Goal: Information Seeking & Learning: Learn about a topic

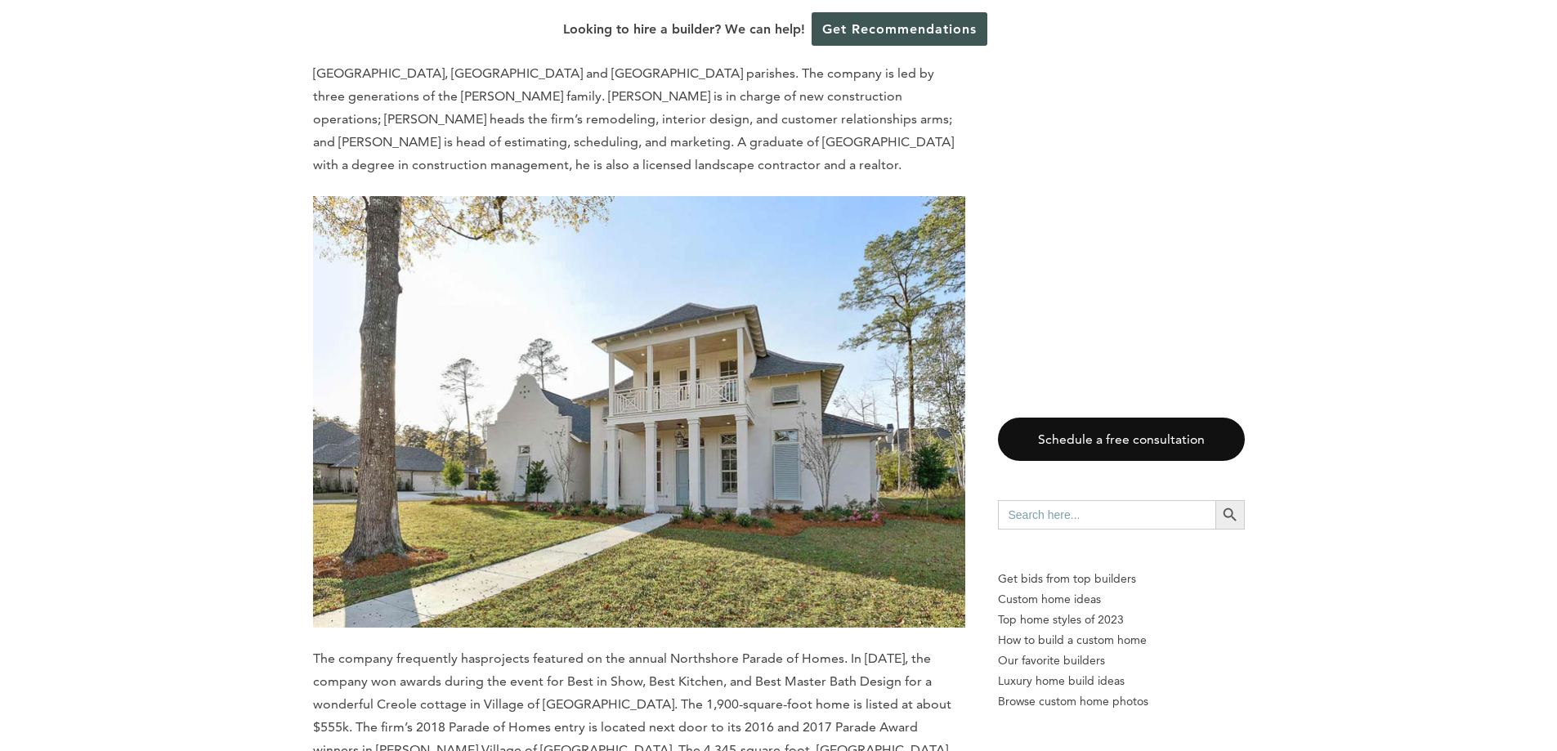
scroll to position [15068, 0]
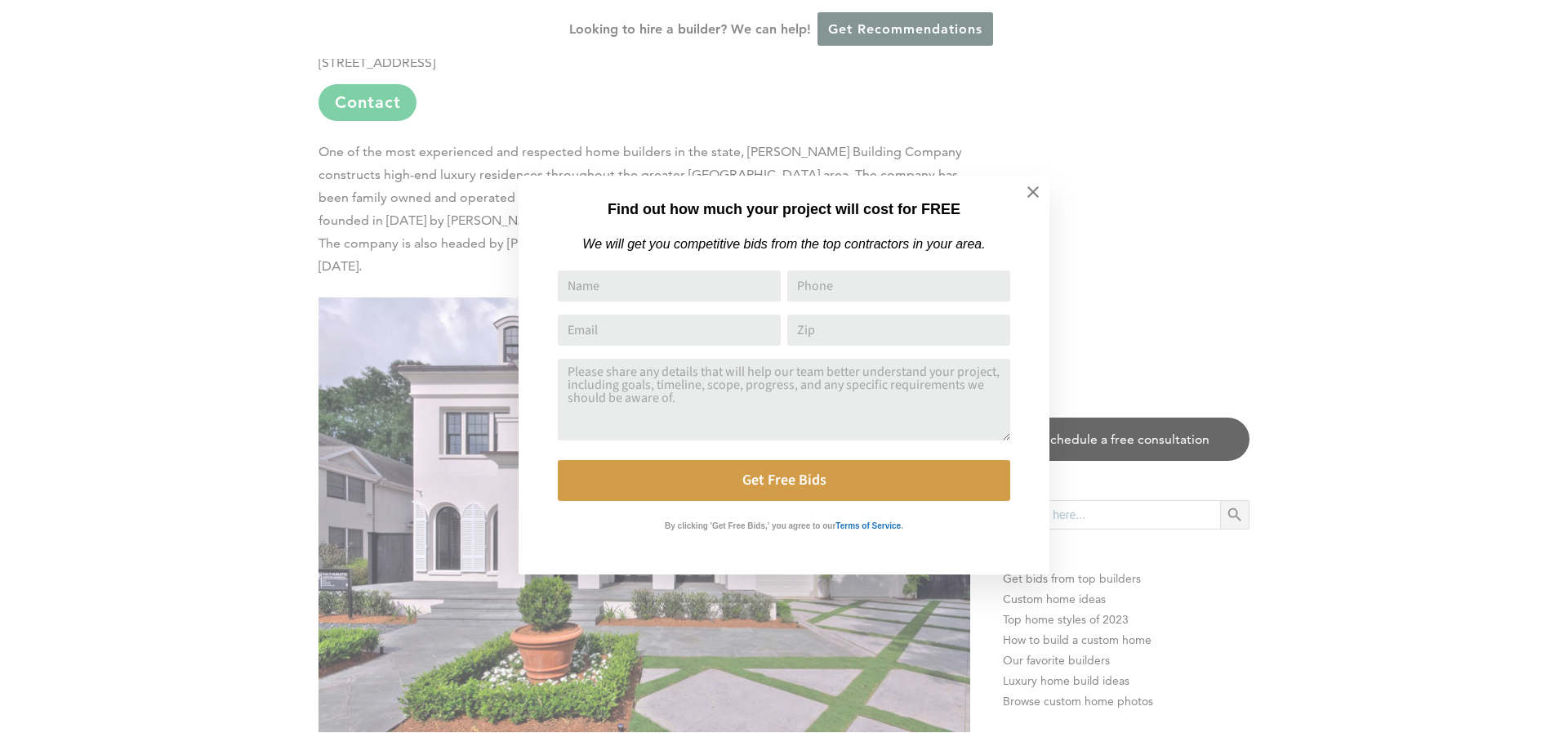
drag, startPoint x: 1560, startPoint y: 241, endPoint x: 1557, endPoint y: 693, distance: 452.0
click at [1029, 192] on icon at bounding box center [1033, 192] width 18 height 18
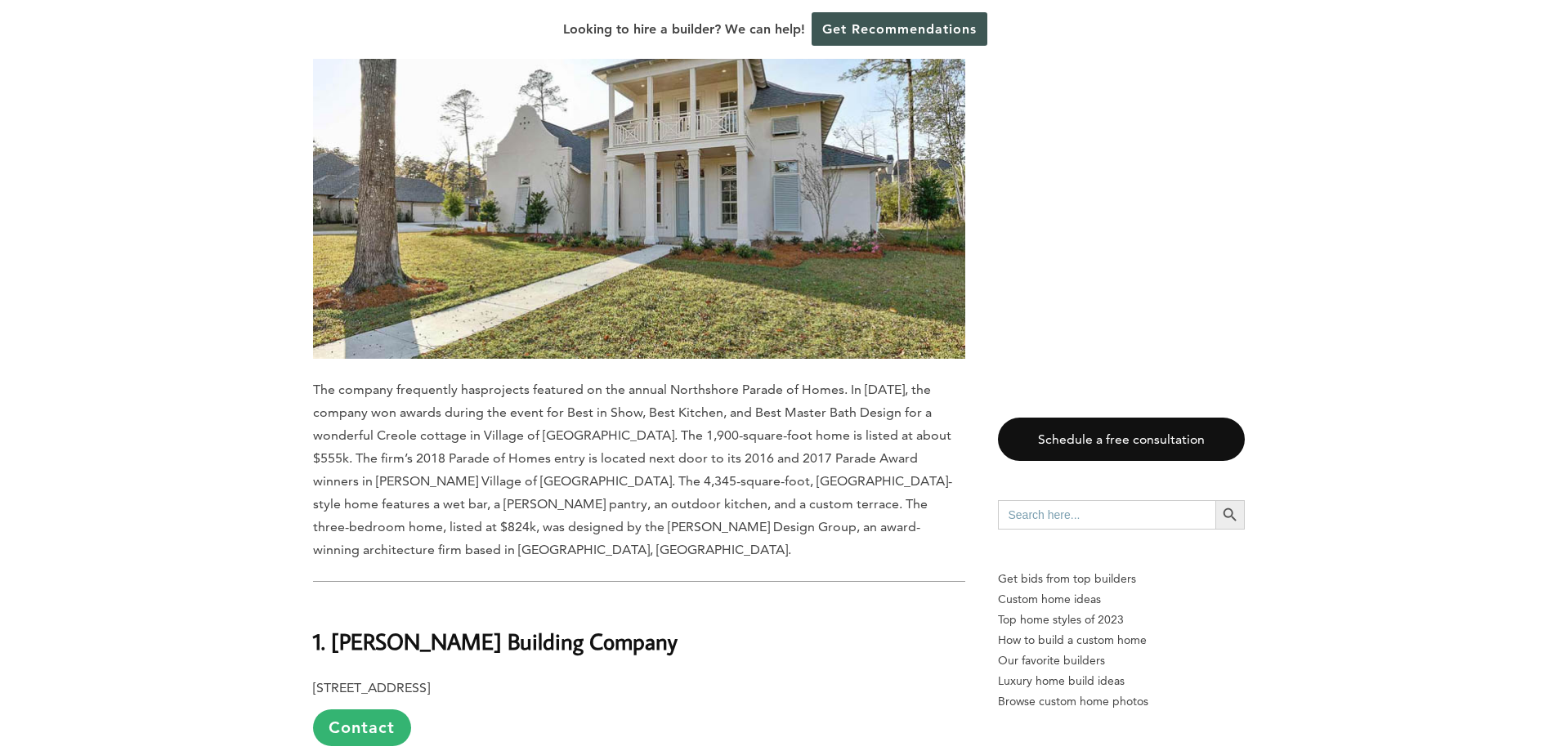
scroll to position [14414, 0]
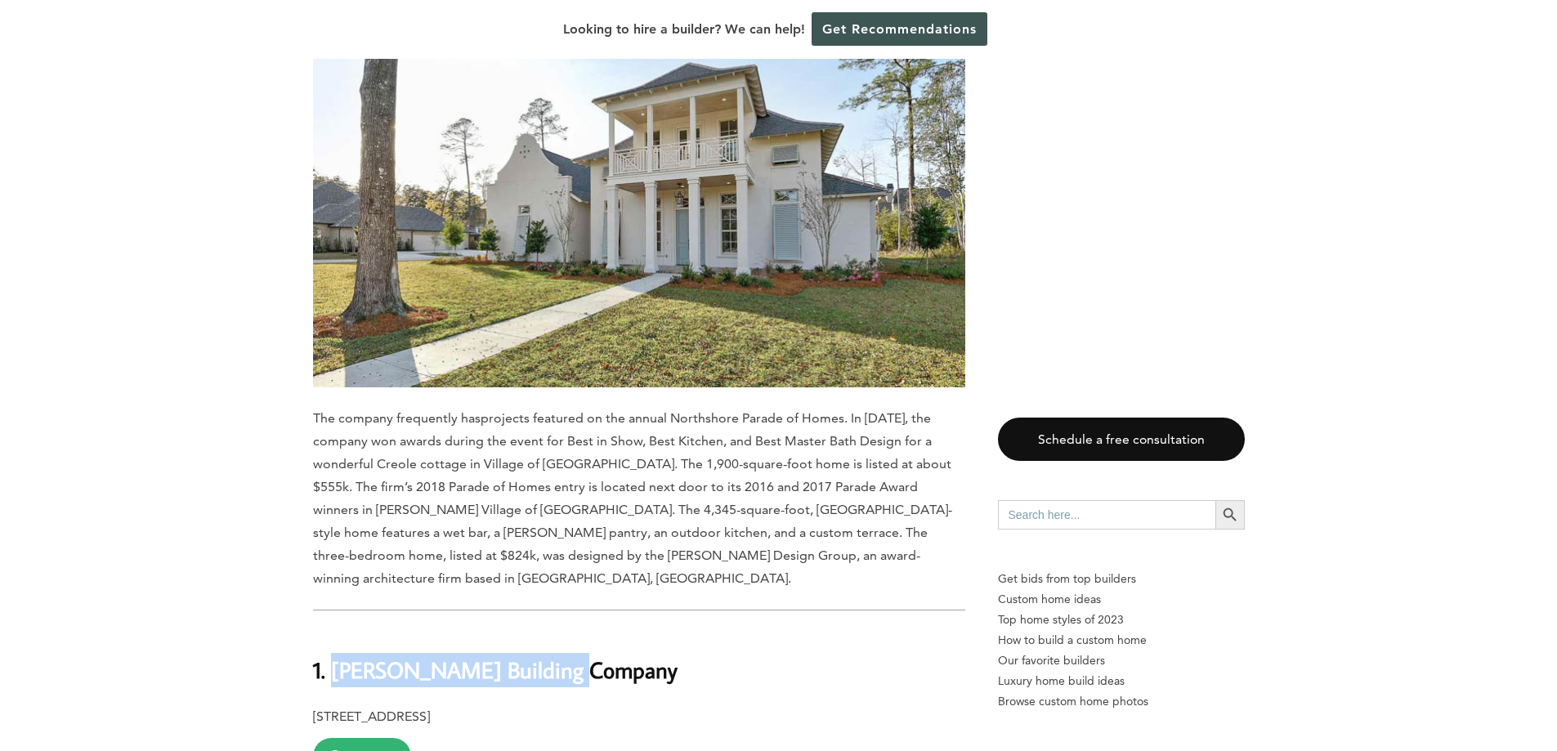
drag, startPoint x: 333, startPoint y: 287, endPoint x: 657, endPoint y: 287, distance: 324.5
click at [657, 630] on h2 "1. [PERSON_NAME] Building Company" at bounding box center [639, 658] width 652 height 56
copy b "[PERSON_NAME] Building Company"
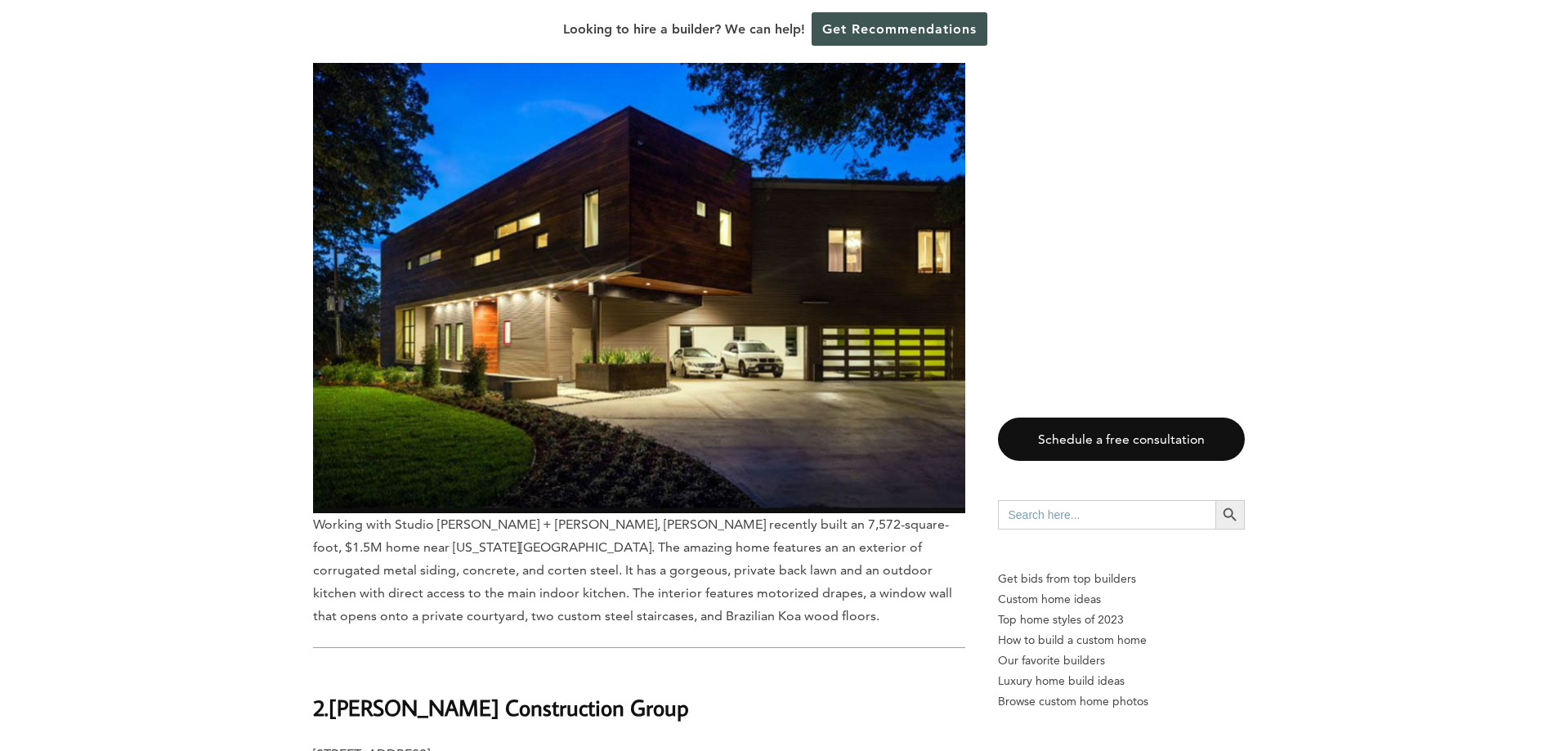
scroll to position [13352, 0]
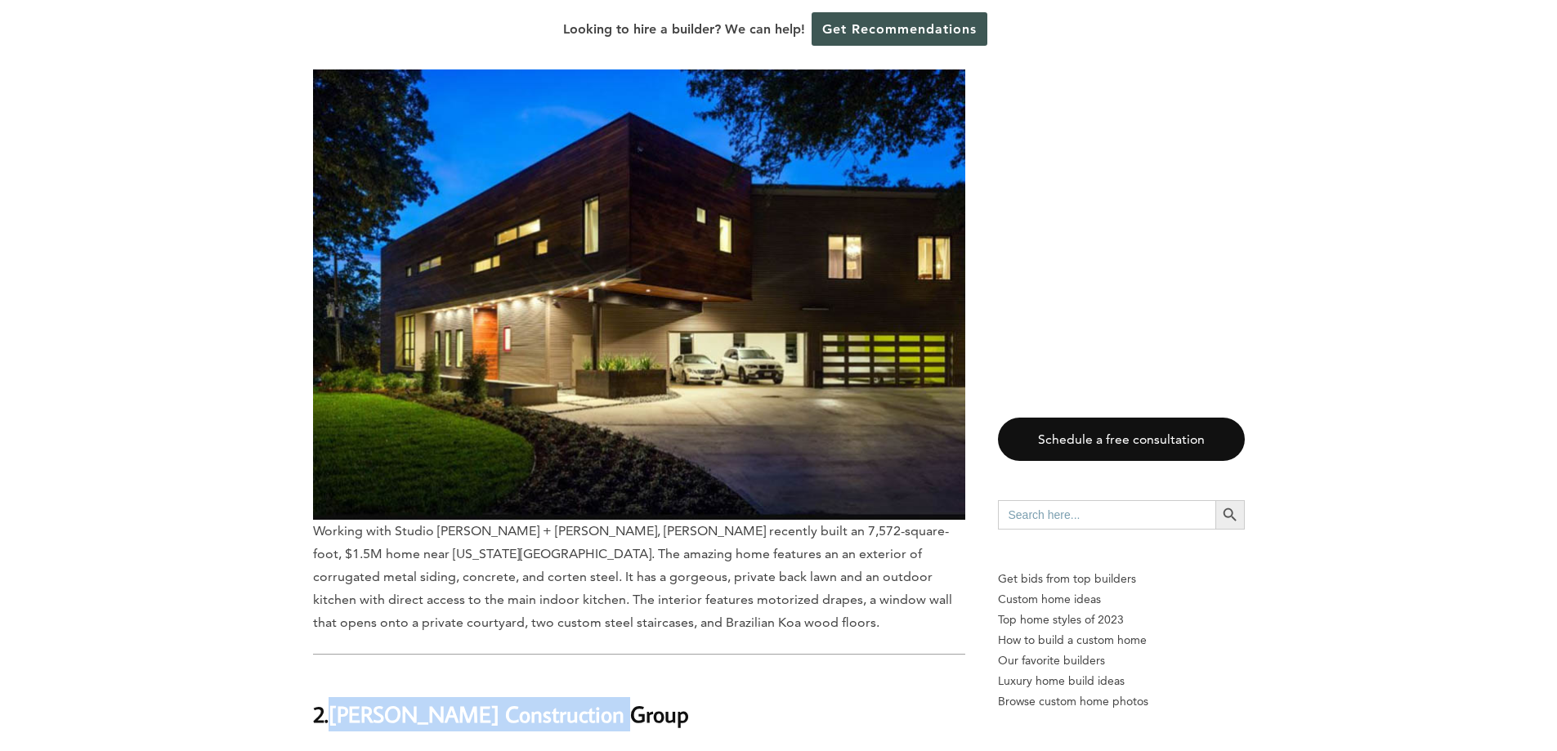
drag, startPoint x: 334, startPoint y: 368, endPoint x: 619, endPoint y: 374, distance: 284.5
click at [619, 674] on h2 "2. [PERSON_NAME] Construction Group" at bounding box center [639, 702] width 652 height 56
copy b "[PERSON_NAME] Construction Group"
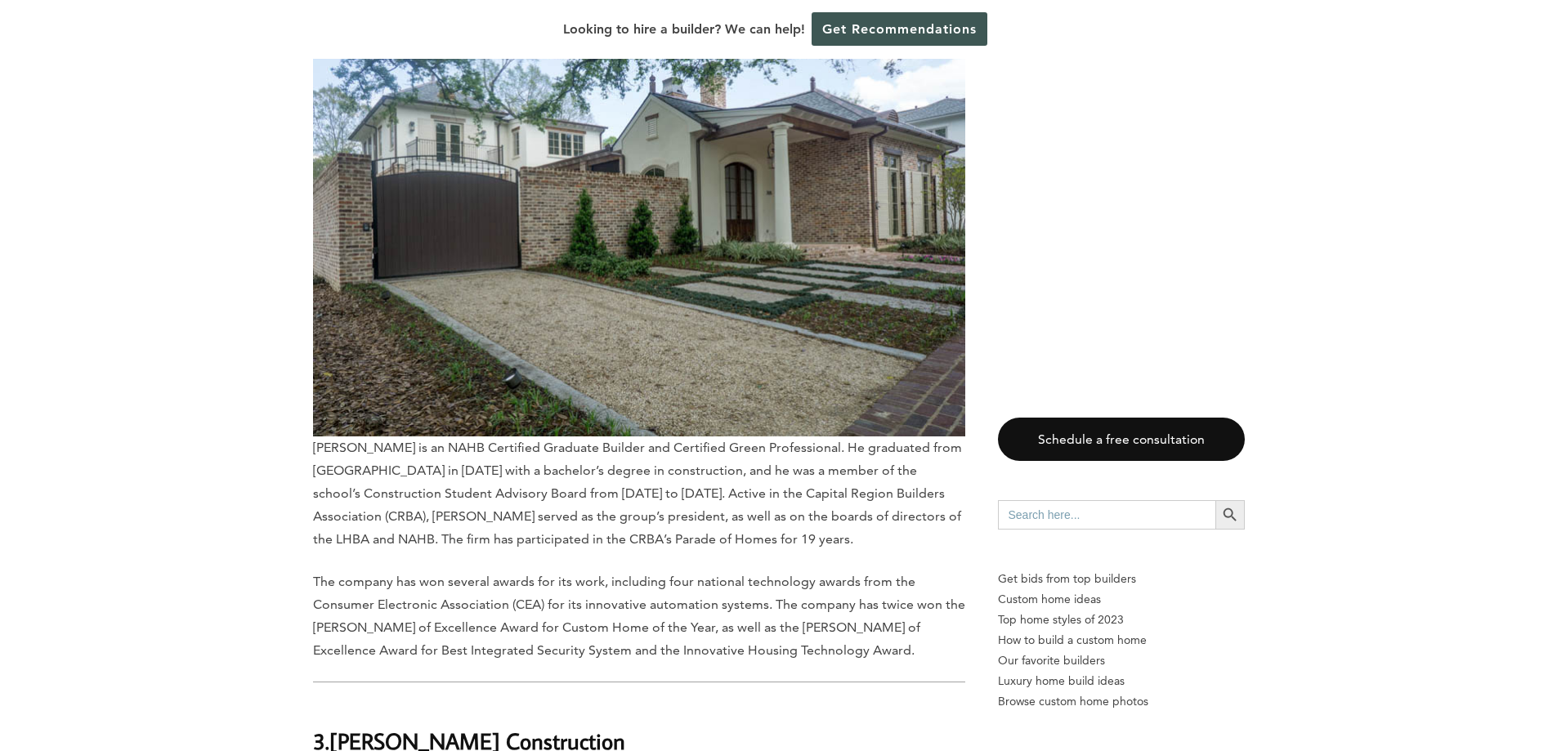
scroll to position [12371, 0]
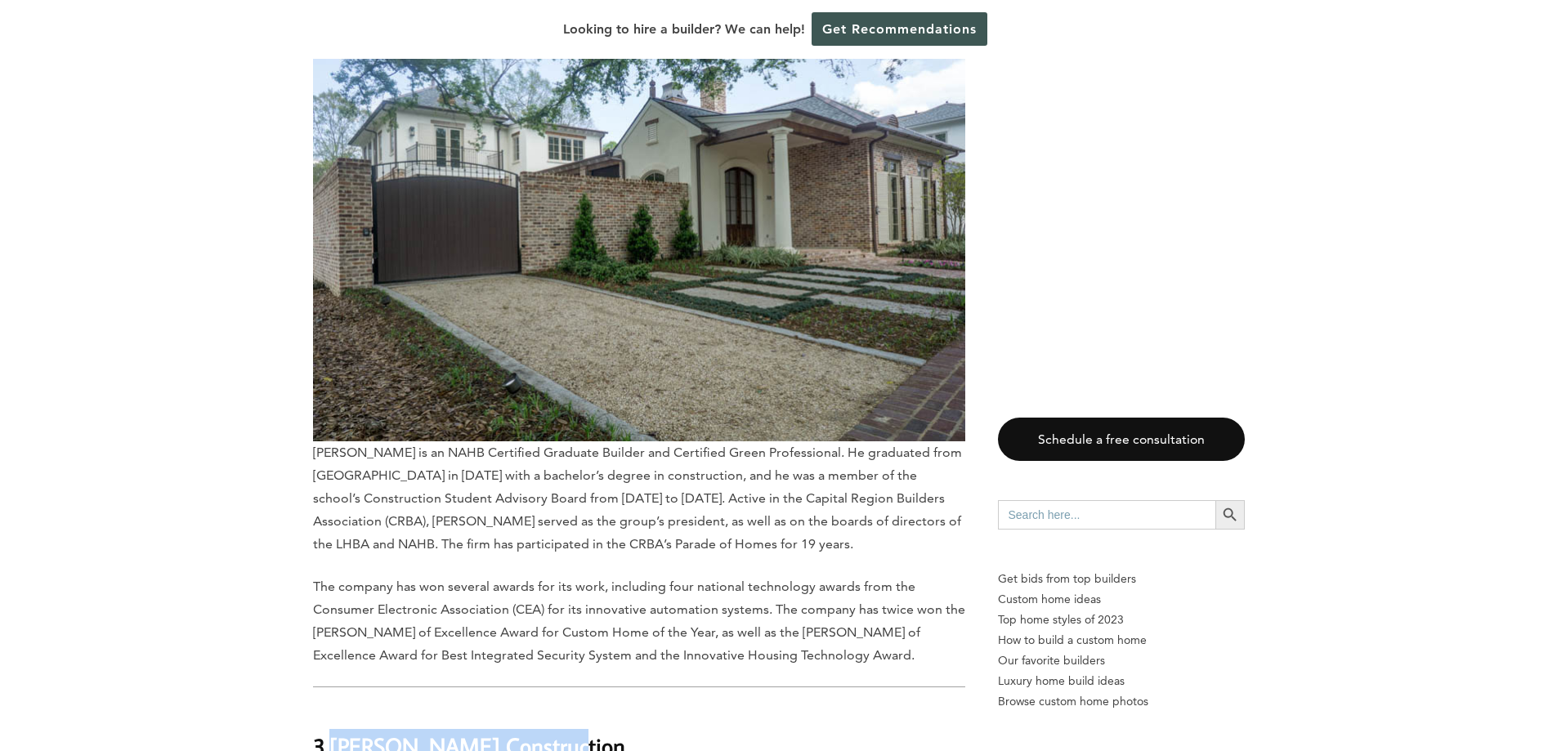
drag, startPoint x: 355, startPoint y: 425, endPoint x: 538, endPoint y: 427, distance: 183.1
click at [538, 707] on h2 "3. [PERSON_NAME] Construction" at bounding box center [639, 735] width 652 height 56
copy b "[PERSON_NAME] Construction"
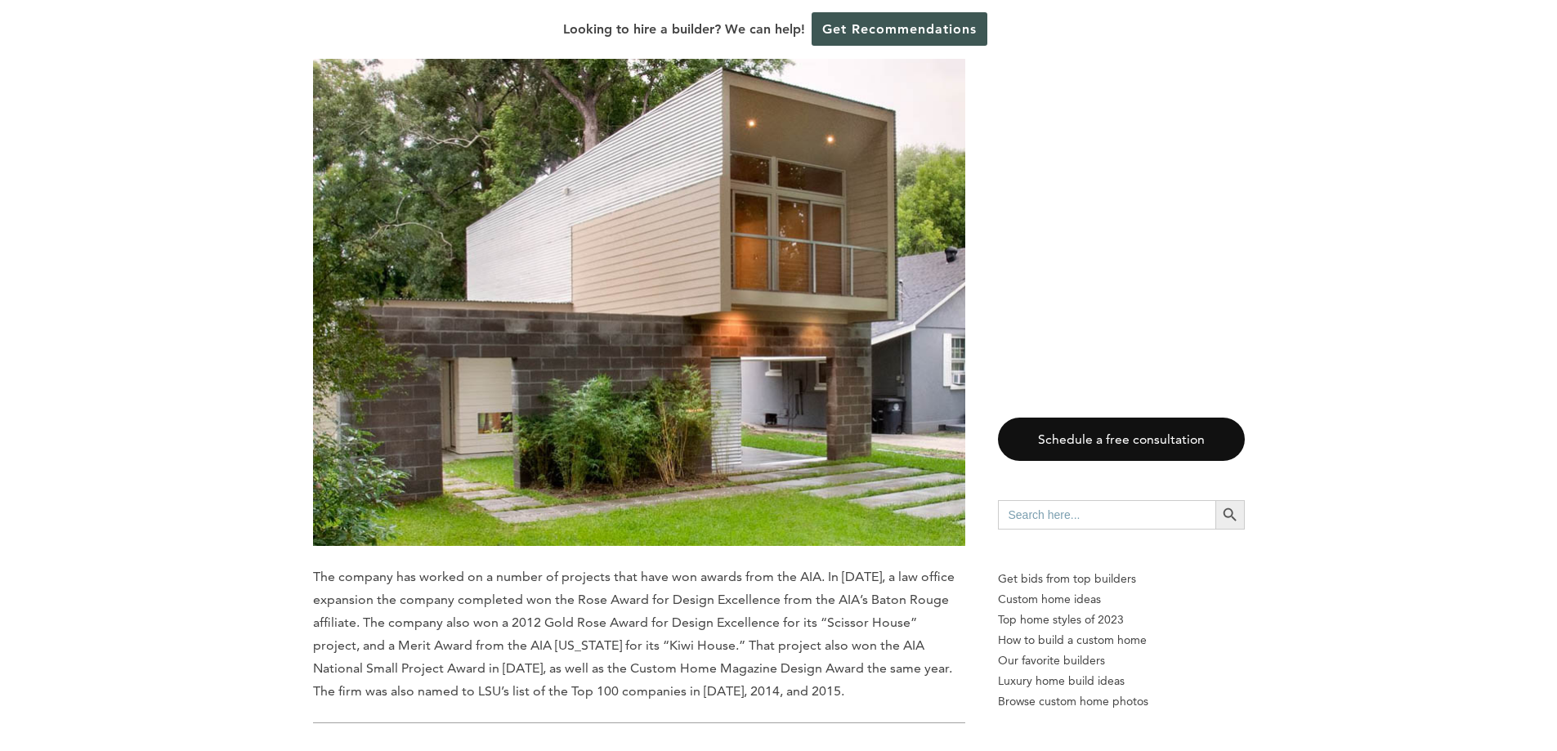
scroll to position [11390, 0]
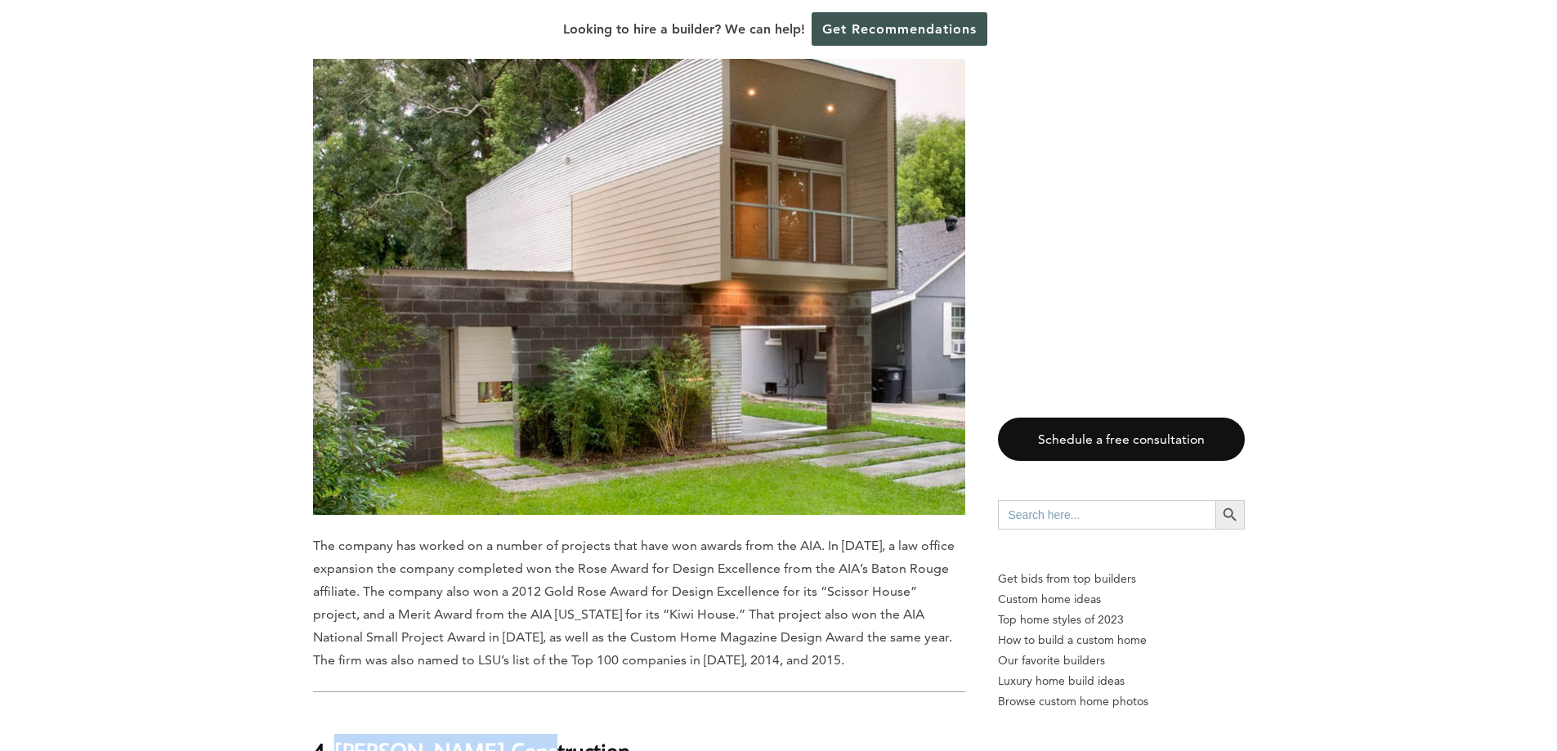
drag, startPoint x: 336, startPoint y: 429, endPoint x: 507, endPoint y: 434, distance: 170.9
click at [507, 712] on h2 "4. [PERSON_NAME] Construction" at bounding box center [639, 740] width 652 height 56
copy b "[PERSON_NAME] Construction"
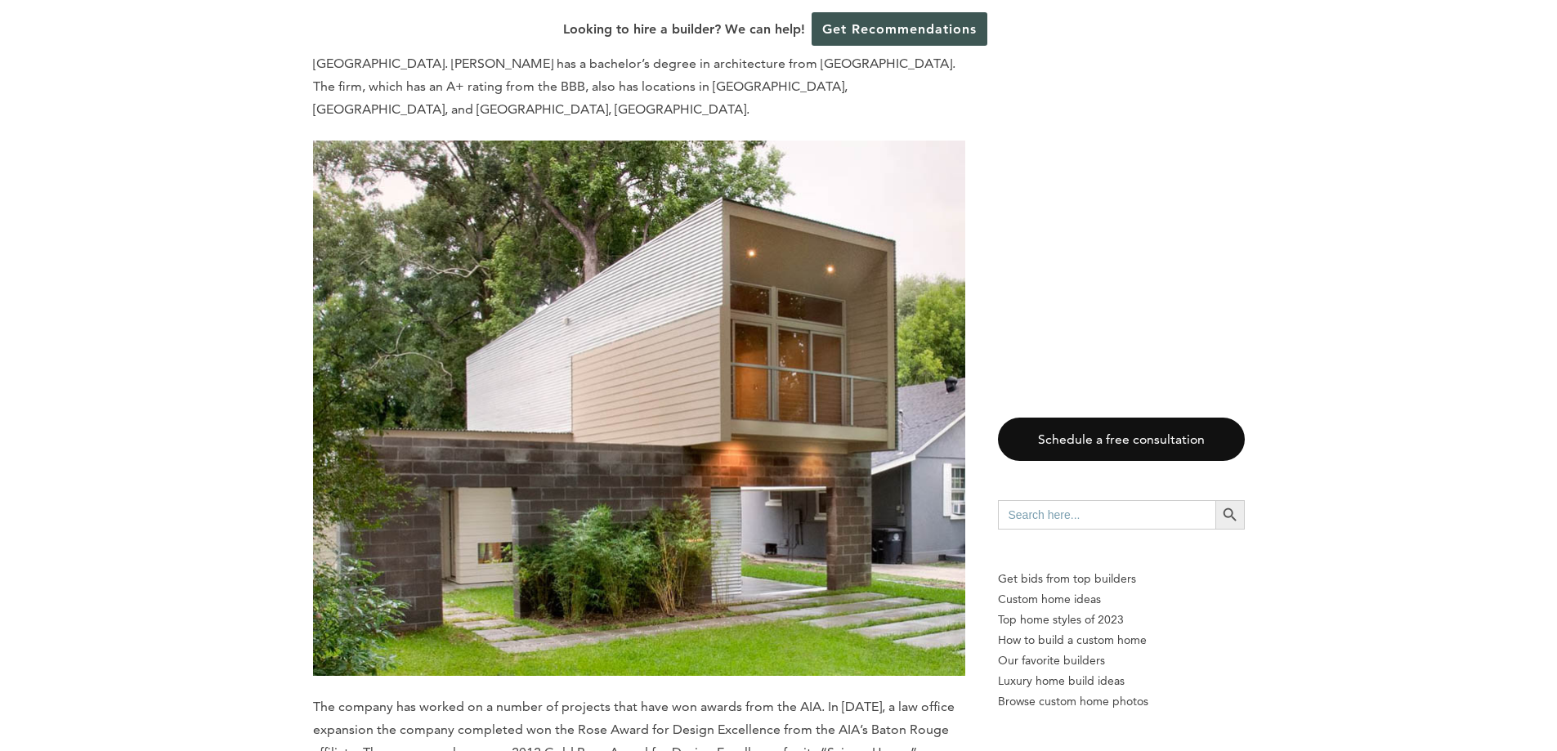
scroll to position [11227, 0]
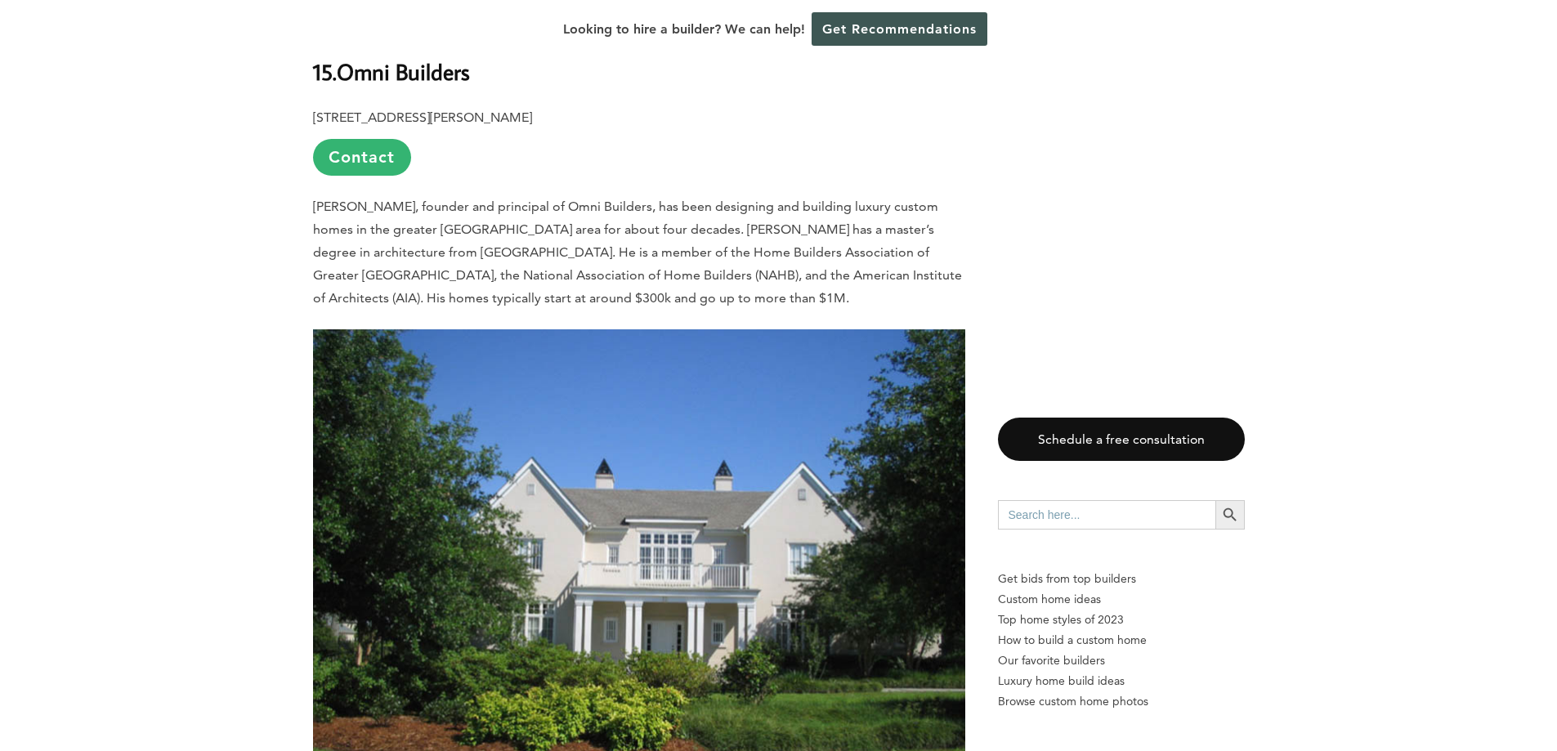
scroll to position [1092, 0]
